Goal: Check status: Check status

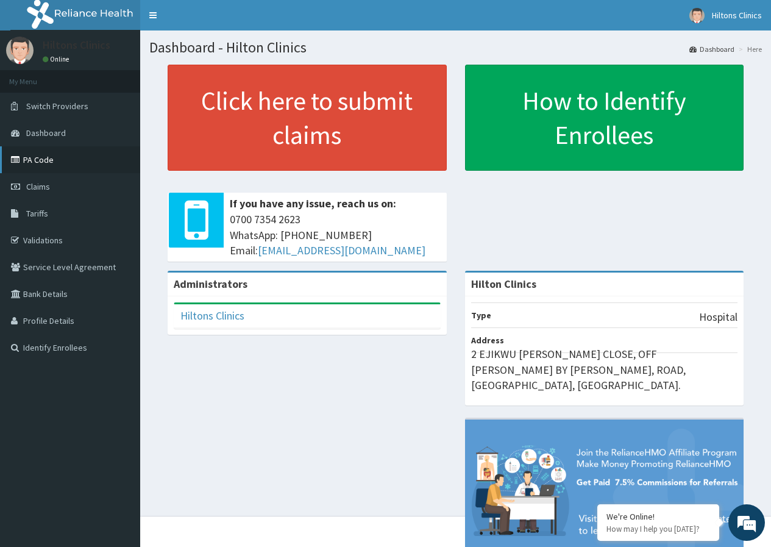
click at [49, 159] on link "PA Code" at bounding box center [70, 159] width 140 height 27
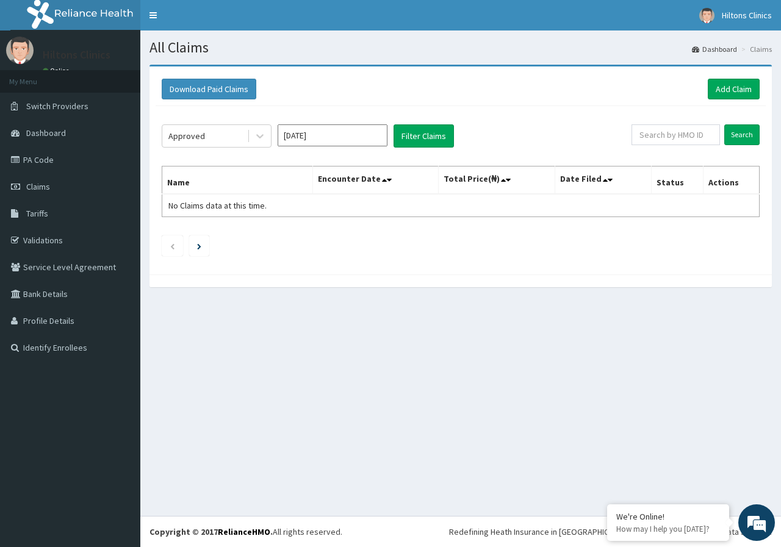
click at [418, 134] on button "Filter Claims" at bounding box center [423, 135] width 60 height 23
click at [610, 180] on icon at bounding box center [609, 180] width 5 height 9
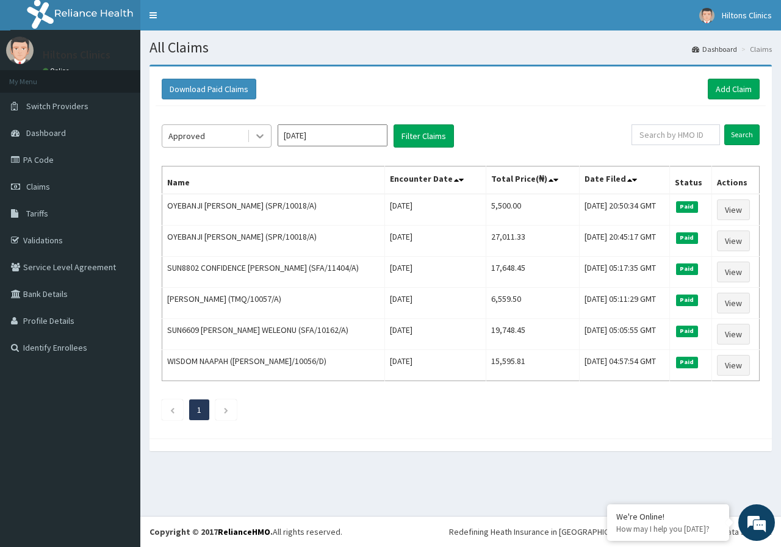
click at [259, 134] on icon at bounding box center [260, 136] width 12 height 12
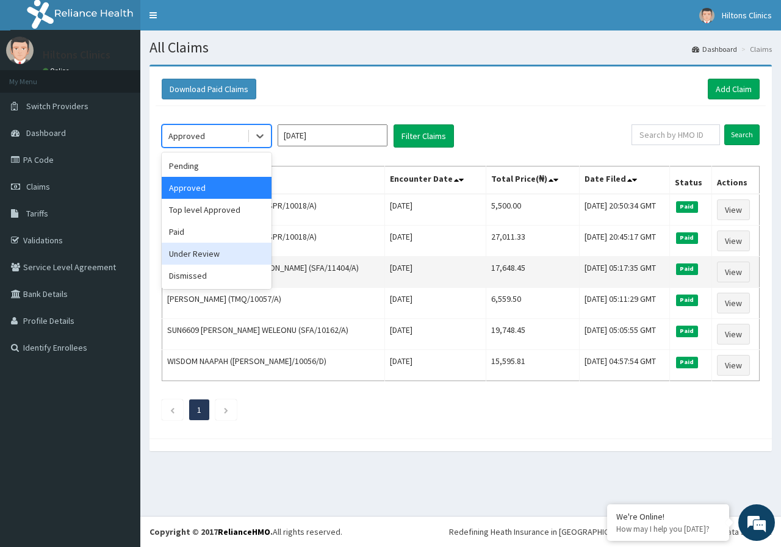
click at [209, 257] on div "Under Review" at bounding box center [217, 254] width 110 height 22
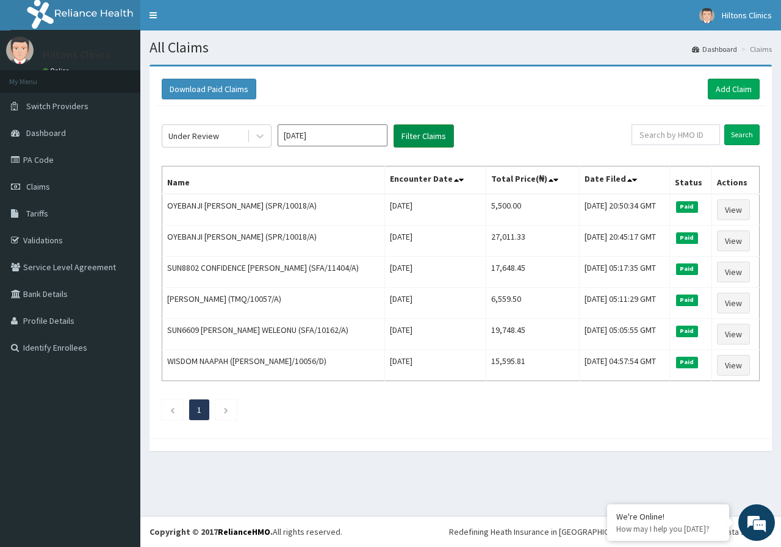
click at [412, 133] on button "Filter Claims" at bounding box center [423, 135] width 60 height 23
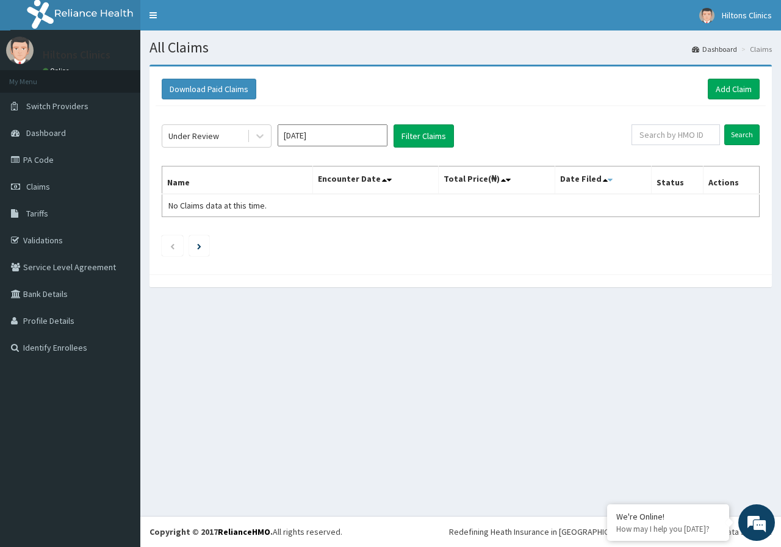
click at [607, 181] on icon at bounding box center [609, 180] width 5 height 9
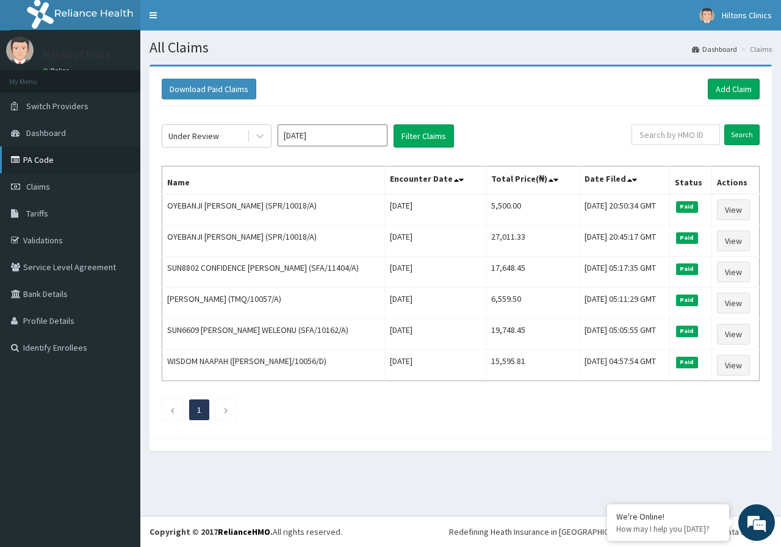
click at [56, 159] on link "PA Code" at bounding box center [70, 159] width 140 height 27
